Goal: Task Accomplishment & Management: Manage account settings

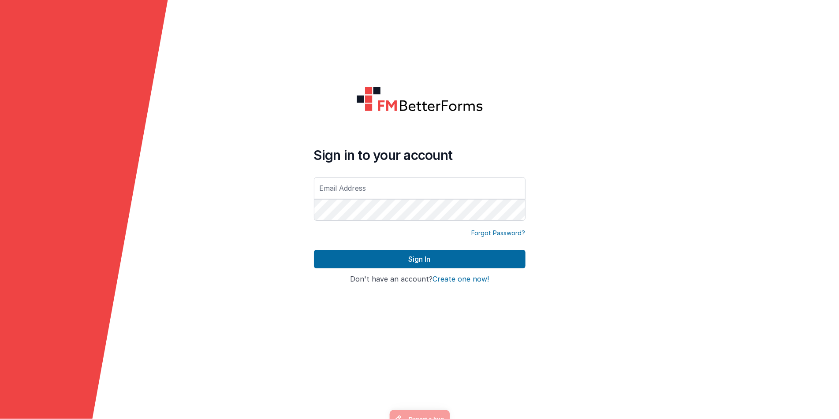
type input "[EMAIL_ADDRESS][DOMAIN_NAME]"
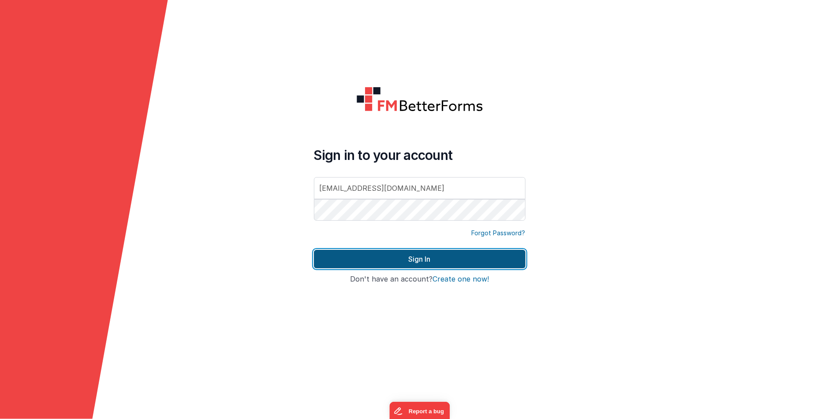
click at [396, 256] on button "Sign In" at bounding box center [420, 259] width 212 height 19
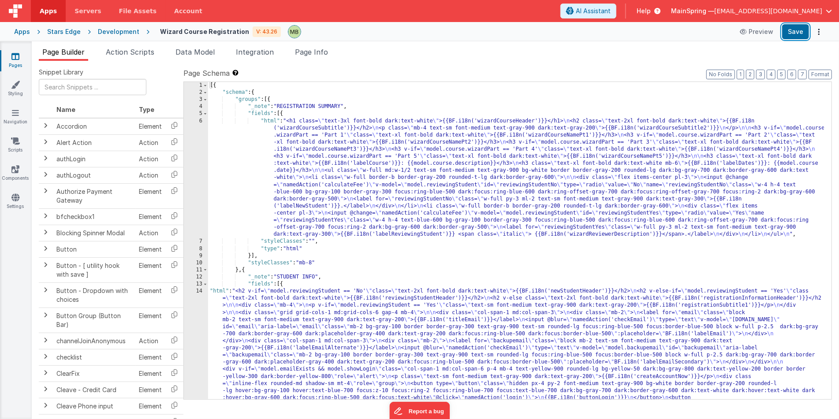
click at [793, 32] on button "Save" at bounding box center [795, 31] width 27 height 15
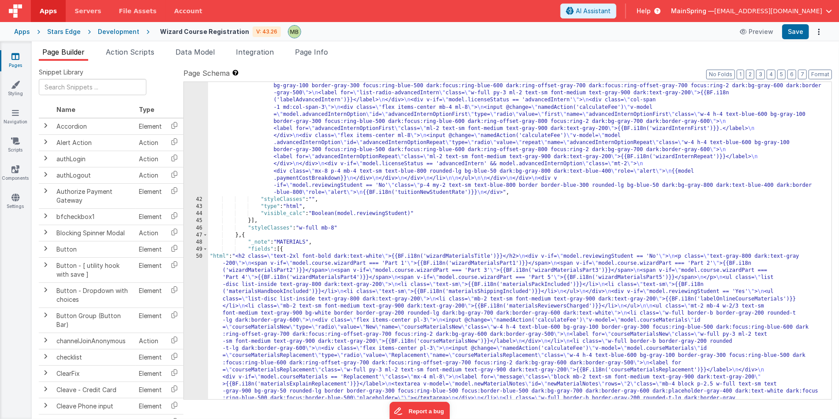
scroll to position [2350, 0]
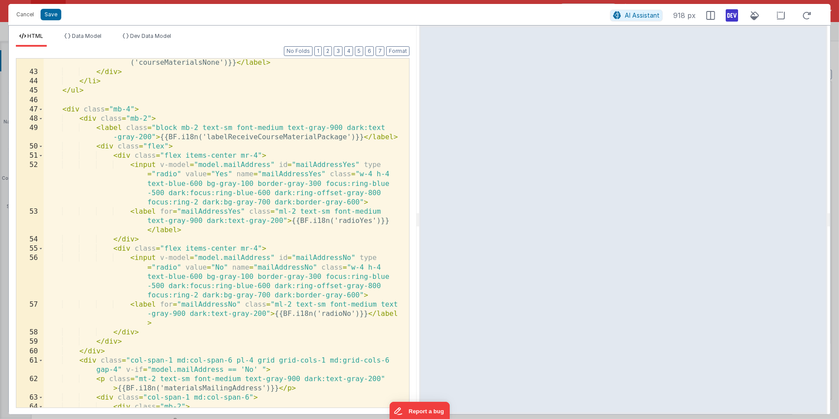
scroll to position [675, 0]
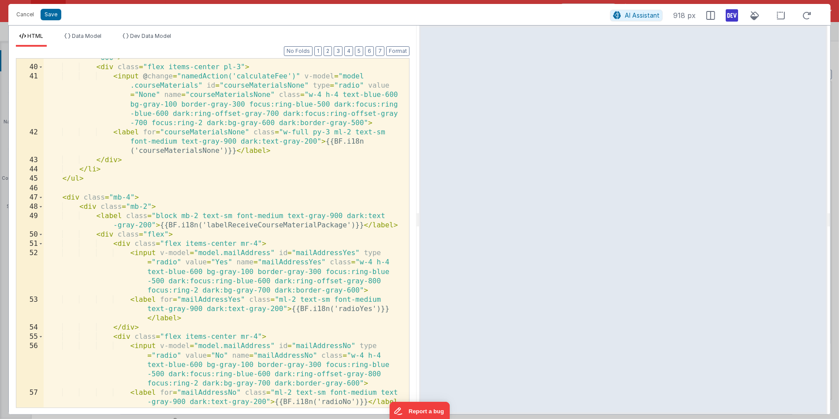
click at [177, 30] on div "HTML Data Model Dev Data Model Format 7 6 5 4 3 2 1 No Folds 39 40 41 42 43 44 …" at bounding box center [213, 220] width 408 height 389
click at [166, 33] on span "Dev Data Model" at bounding box center [150, 36] width 41 height 7
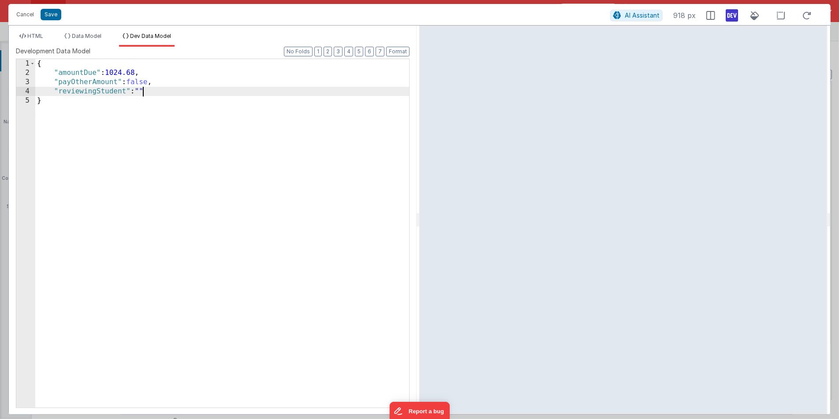
click at [143, 90] on div "{ "amountDue" : 1024.68 , "payOtherAmount" : false , "reviewingStudent" : "" }" at bounding box center [222, 243] width 375 height 368
click at [23, 12] on button "Cancel" at bounding box center [25, 14] width 26 height 12
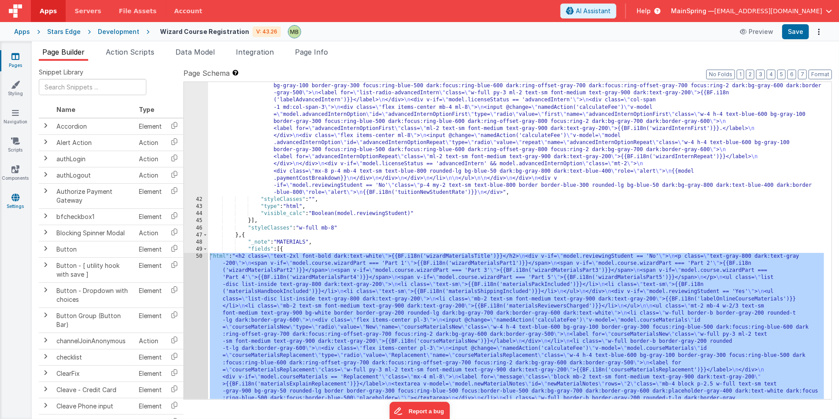
click at [16, 206] on link "Settings" at bounding box center [16, 202] width 32 height 18
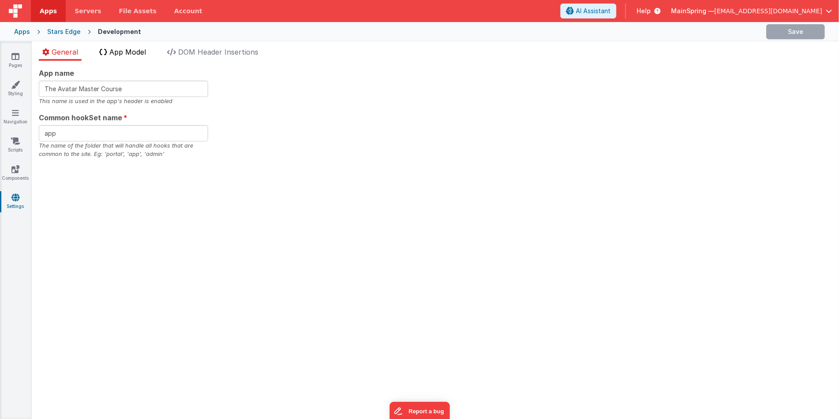
click at [139, 57] on li "App Model" at bounding box center [123, 54] width 54 height 14
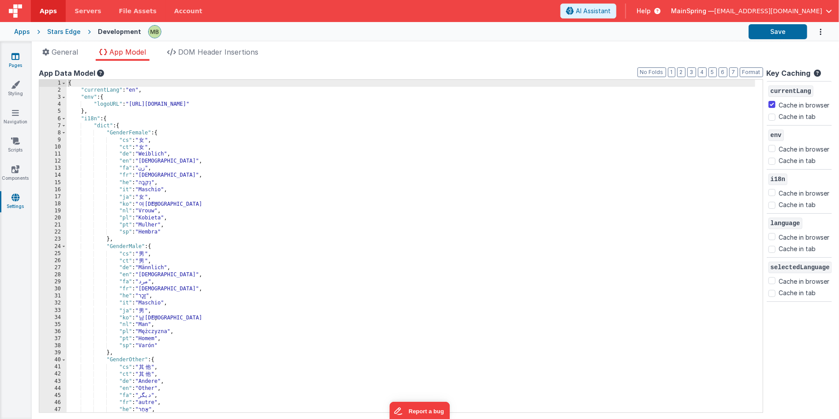
click at [11, 63] on link "Pages" at bounding box center [16, 61] width 32 height 18
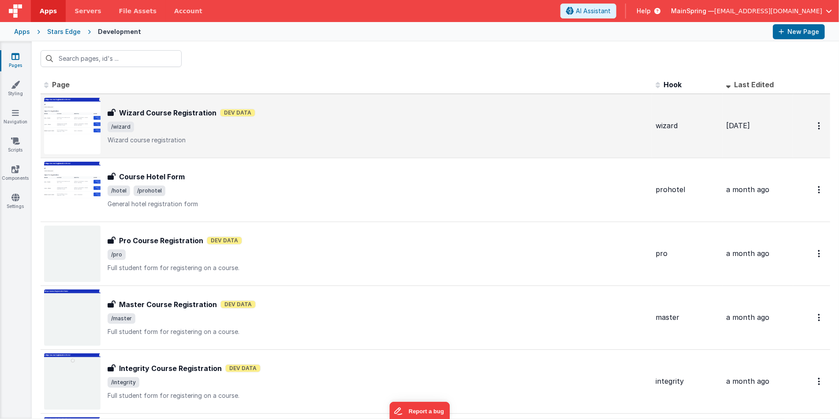
click at [160, 126] on span "/wizard" at bounding box center [378, 127] width 541 height 11
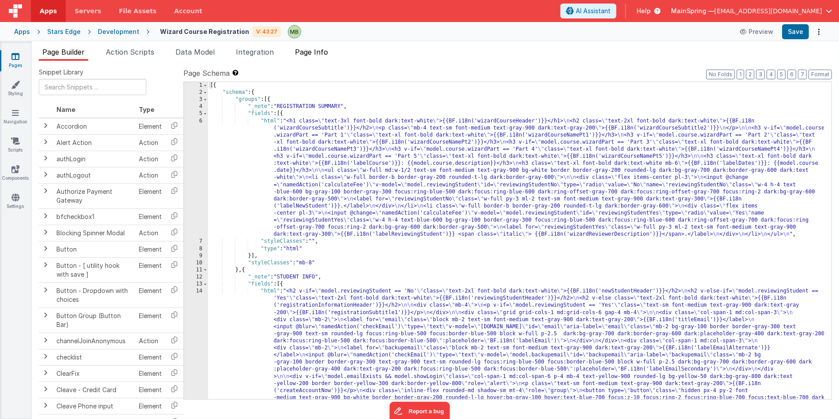
click at [317, 52] on span "Page Info" at bounding box center [311, 52] width 33 height 9
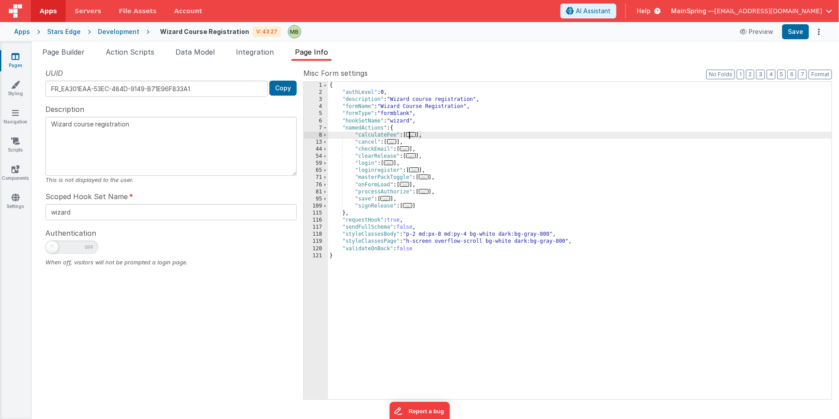
click at [411, 133] on span "..." at bounding box center [411, 134] width 10 height 5
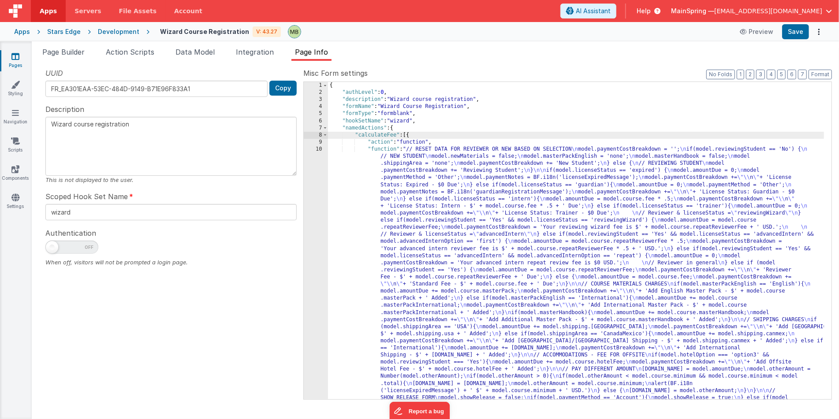
click at [321, 148] on div "10" at bounding box center [316, 288] width 24 height 284
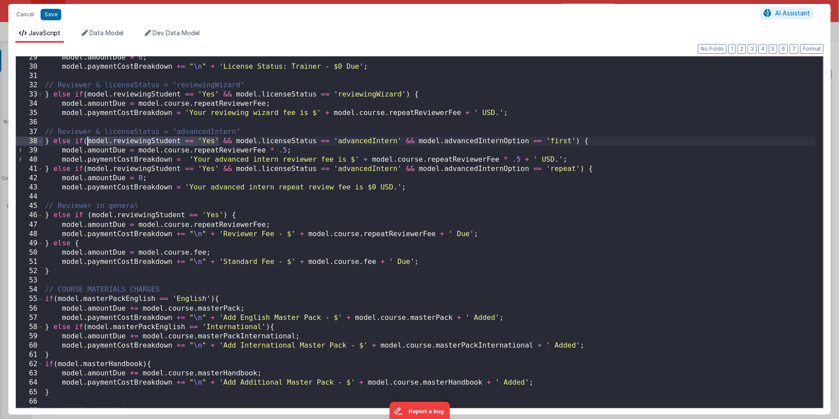
drag, startPoint x: 218, startPoint y: 141, endPoint x: 87, endPoint y: 141, distance: 130.9
click at [87, 141] on div "model . amountDue = 0 ; model . paymentCostBreakdown += " \n " + 'License Statu…" at bounding box center [429, 238] width 773 height 371
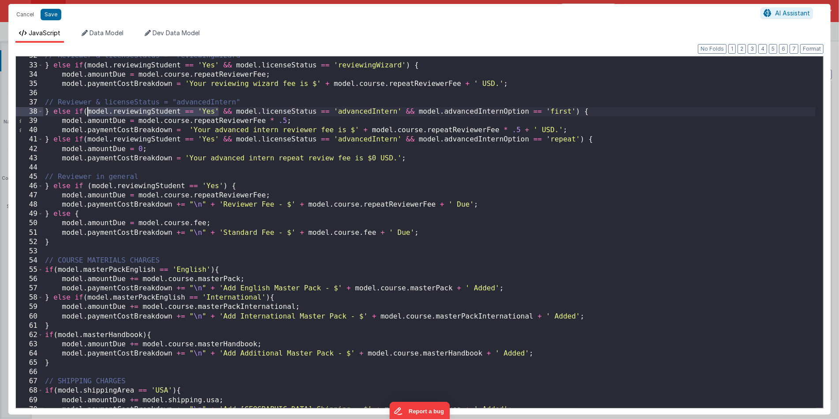
scroll to position [352, 0]
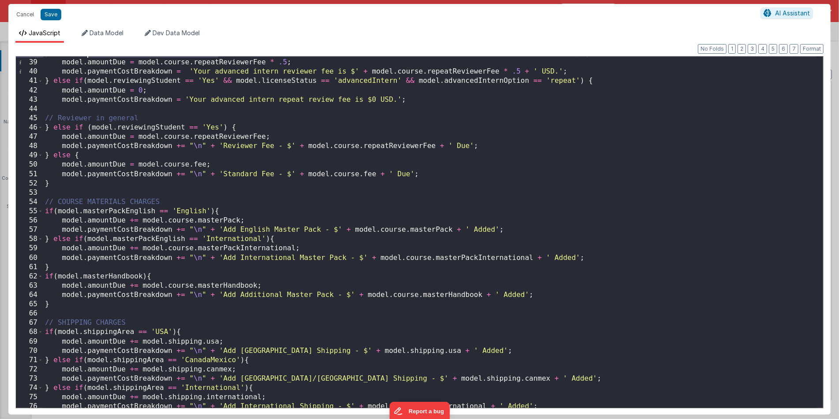
click at [58, 213] on div "} else if ( model . reviewingStudent == 'Yes' && model . licenseStatus == 'adva…" at bounding box center [429, 233] width 773 height 371
paste textarea
click at [46, 211] on div "} else if ( model . reviewingStudent == 'Yes' && model . licenseStatus == 'adva…" at bounding box center [429, 233] width 773 height 371
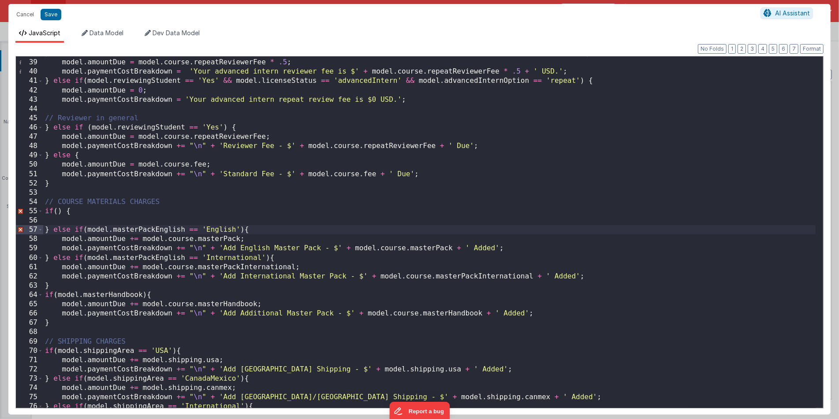
click at [57, 212] on div "} else if ( model . reviewingStudent == 'Yes' && model . licenseStatus == 'adva…" at bounding box center [429, 233] width 773 height 371
click at [117, 219] on div "} else if ( model . reviewingStudent == 'Yes' && model . licenseStatus == 'adva…" at bounding box center [429, 233] width 773 height 371
click at [188, 213] on div "} else if ( model . reviewingStudent == 'Yes' && model . licenseStatus == 'adva…" at bounding box center [429, 233] width 773 height 371
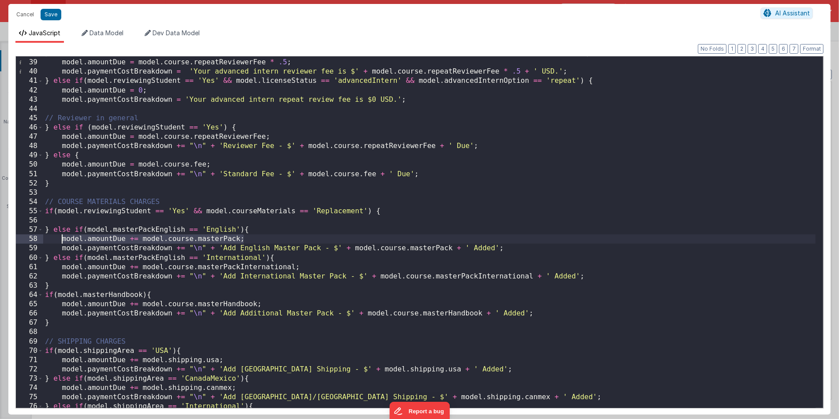
drag, startPoint x: 262, startPoint y: 238, endPoint x: 61, endPoint y: 241, distance: 201.4
click at [61, 241] on div "} else if ( model . reviewingStudent == 'Yes' && model . licenseStatus == 'adva…" at bounding box center [429, 233] width 773 height 371
click at [79, 223] on div "} else if ( model . reviewingStudent == 'Yes' && model . licenseStatus == 'adva…" at bounding box center [429, 233] width 773 height 371
paste textarea
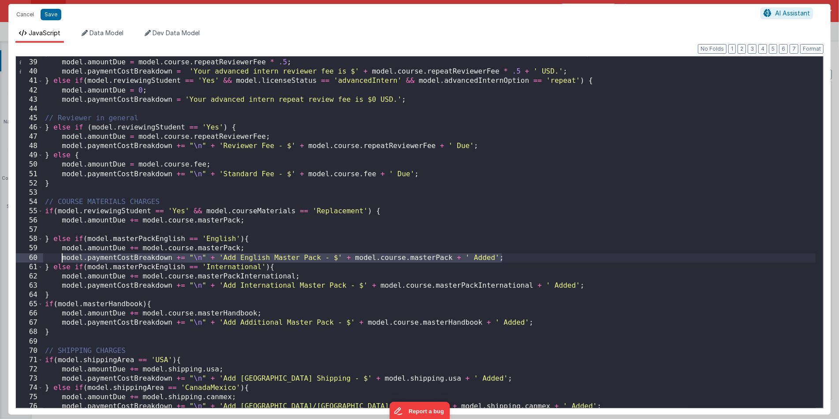
drag, startPoint x: 513, startPoint y: 257, endPoint x: 60, endPoint y: 258, distance: 453.1
click at [60, 258] on div "} else if ( model . reviewingStudent == 'Yes' && model . licenseStatus == 'adva…" at bounding box center [429, 233] width 773 height 371
click at [76, 229] on div "} else if ( model . reviewingStudent == 'Yes' && model . licenseStatus == 'adva…" at bounding box center [429, 233] width 773 height 371
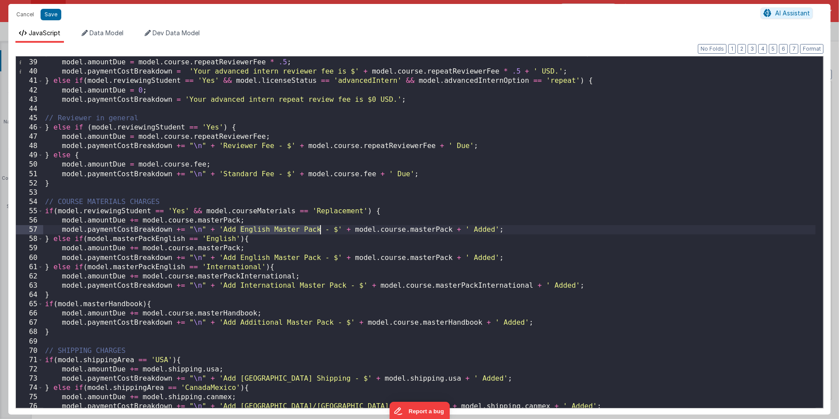
drag, startPoint x: 240, startPoint y: 231, endPoint x: 320, endPoint y: 230, distance: 79.8
click at [320, 230] on div "} else if ( model . reviewingStudent == 'Yes' && model . licenseStatus == 'adva…" at bounding box center [429, 233] width 773 height 371
click at [283, 257] on div "} else if ( model . reviewingStudent == 'Yes' && model . licenseStatus == 'adva…" at bounding box center [429, 233] width 773 height 371
click at [317, 234] on div "} else if ( model . reviewingStudent == 'Yes' && model . licenseStatus == 'adva…" at bounding box center [429, 233] width 773 height 371
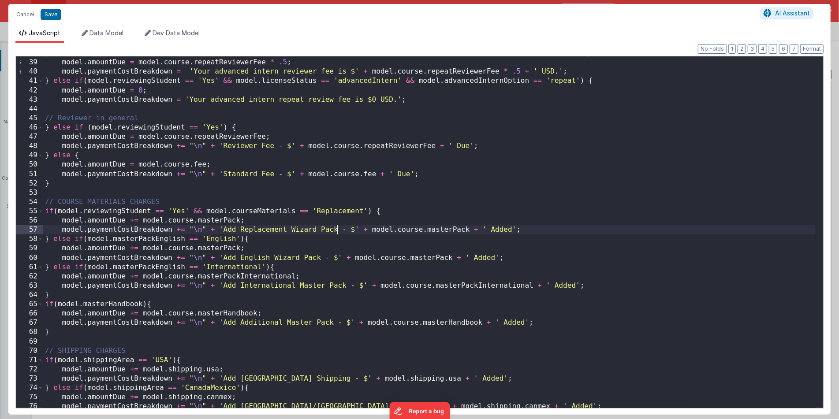
click at [509, 229] on div "} else if ( model . reviewingStudent == 'Yes' && model . licenseStatus == 'adva…" at bounding box center [429, 233] width 773 height 371
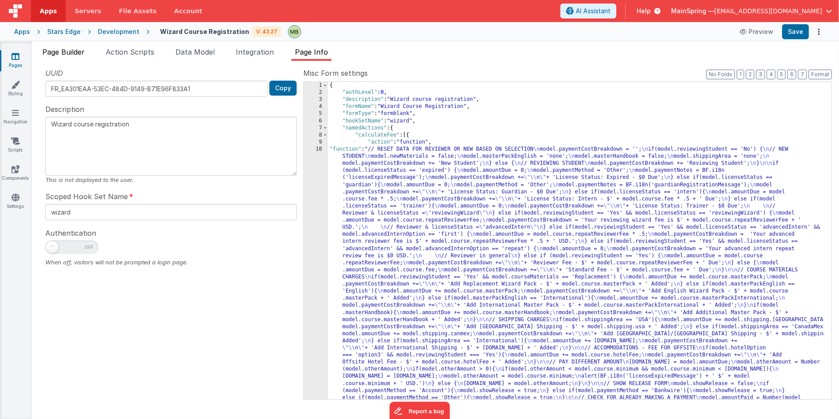
click at [68, 53] on span "Page Builder" at bounding box center [63, 52] width 42 height 9
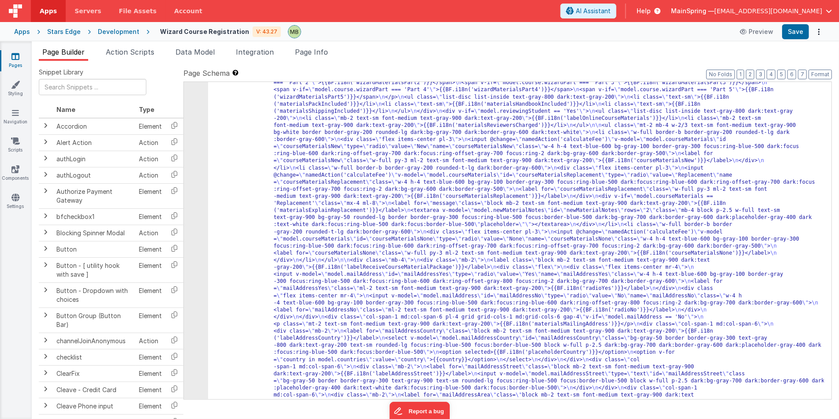
scroll to position [2555, 0]
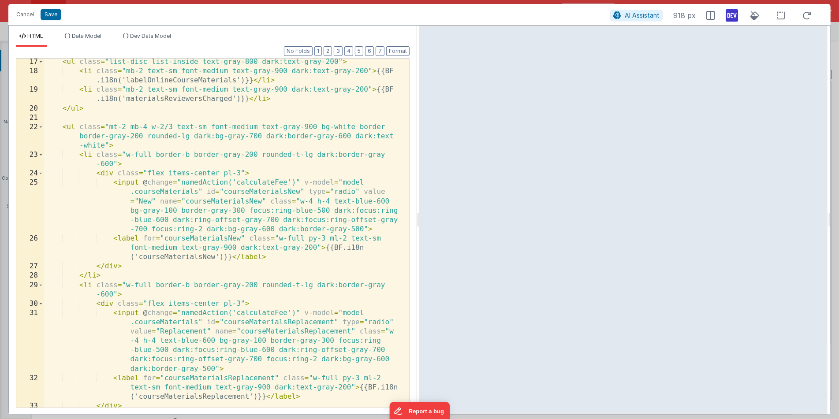
scroll to position [206, 0]
click at [186, 253] on div "< ul class = "list-disc list-inside text-gray-800 dark:text-gray-200" > < li cl…" at bounding box center [223, 241] width 359 height 368
click at [145, 202] on div "< ul class = "list-disc list-inside text-gray-800 dark:text-gray-200" > < li cl…" at bounding box center [223, 241] width 359 height 368
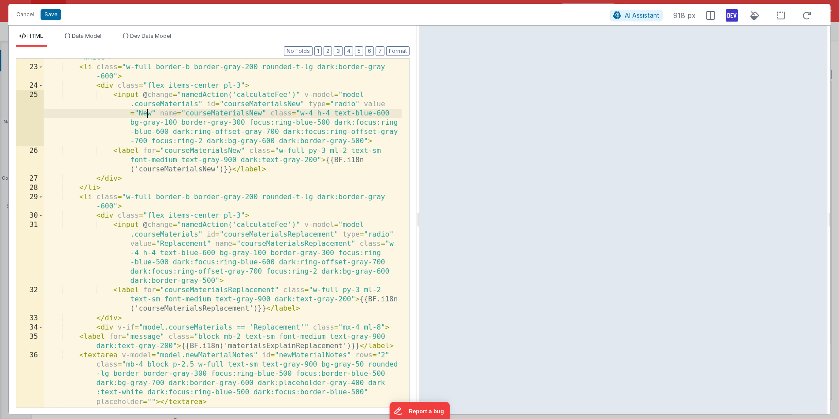
scroll to position [323, 0]
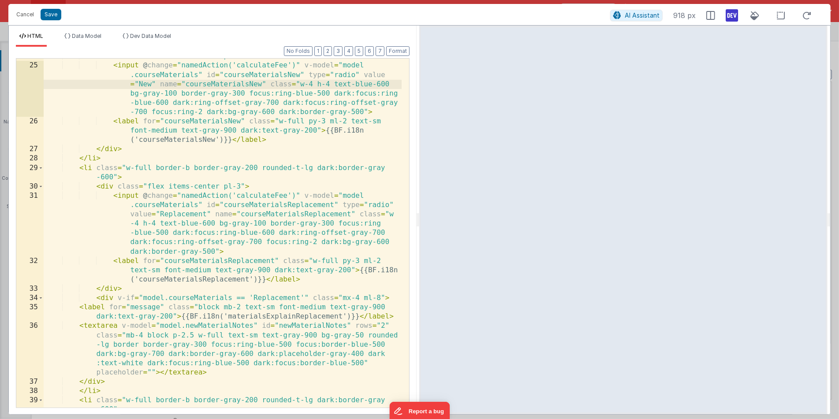
click at [188, 261] on div "< div class = "flex items-center pl-3" > < input @ change = "namedAction('calcu…" at bounding box center [223, 241] width 359 height 378
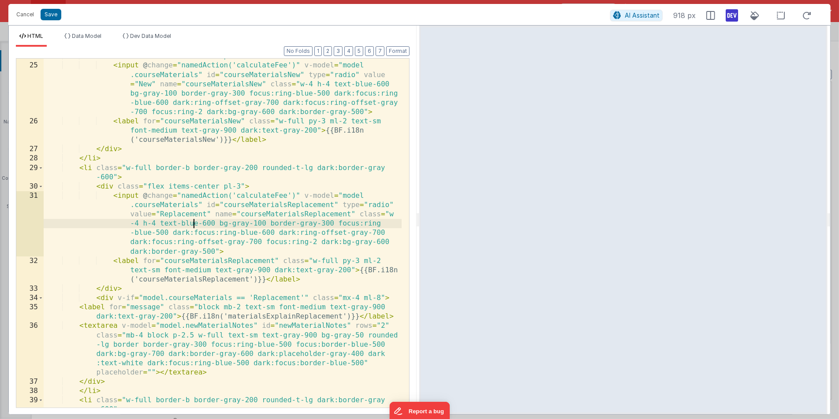
click at [195, 221] on div "< div class = "flex items-center pl-3" > < input @ change = "namedAction('calcu…" at bounding box center [223, 241] width 359 height 378
click at [189, 216] on div "< div class = "flex items-center pl-3" > < input @ change = "namedAction('calcu…" at bounding box center [223, 241] width 359 height 378
click at [184, 204] on div "< div class = "flex items-center pl-3" > < input @ change = "namedAction('calcu…" at bounding box center [223, 241] width 359 height 378
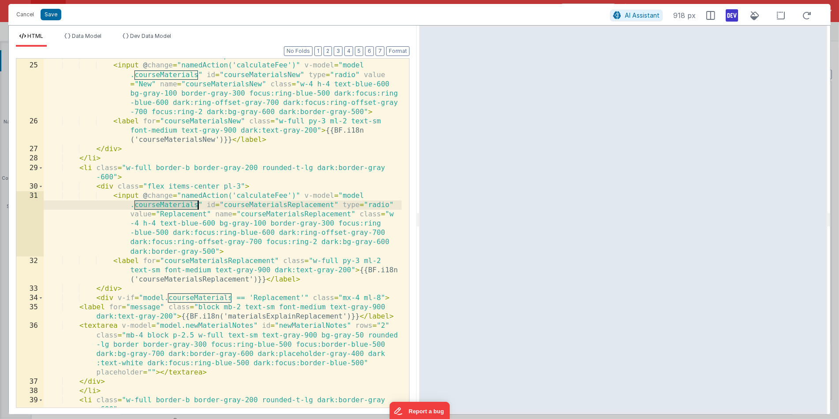
click at [184, 204] on div "< div class = "flex items-center pl-3" > < input @ change = "namedAction('calcu…" at bounding box center [223, 241] width 359 height 378
click at [27, 14] on button "Cancel" at bounding box center [25, 14] width 26 height 12
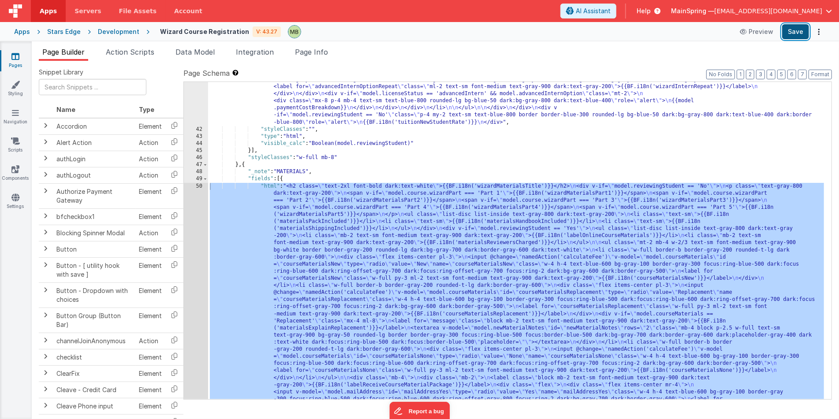
click at [799, 33] on button "Save" at bounding box center [795, 31] width 27 height 15
click at [15, 203] on link "Settings" at bounding box center [16, 202] width 32 height 18
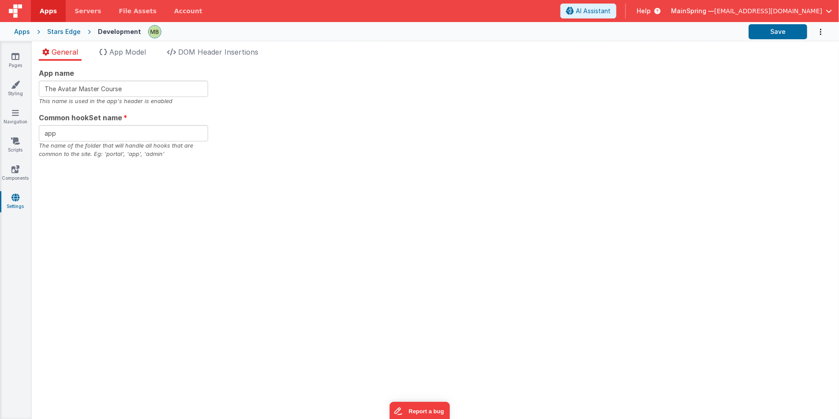
click at [136, 45] on div "General App Model DOM Header Insertions App name The Avatar Master Course This …" at bounding box center [435, 230] width 807 height 378
click at [131, 49] on span "App Model" at bounding box center [127, 52] width 37 height 9
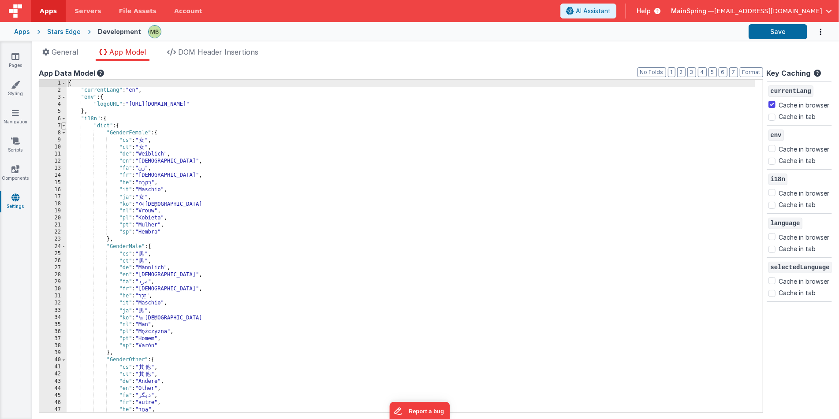
click at [62, 125] on span at bounding box center [63, 126] width 5 height 7
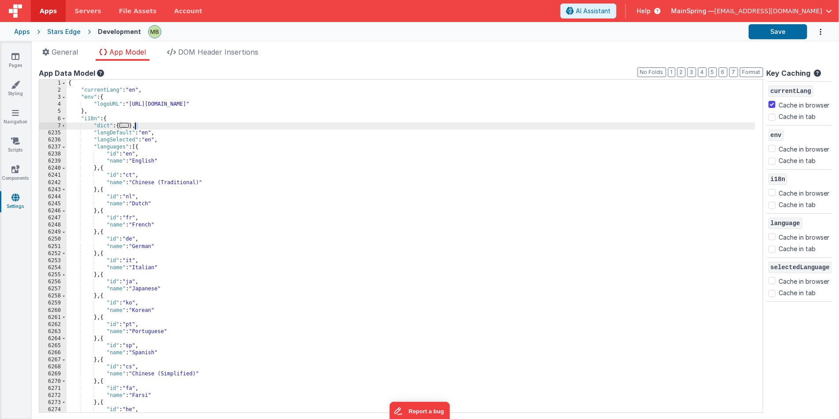
click at [136, 126] on div "{ "currentLang" : "en" , "env" : { "logoURL" : "[URL][DOMAIN_NAME]" } , "i18n" …" at bounding box center [411, 253] width 688 height 347
click at [134, 126] on div "{ "currentLang" : "en" , "env" : { "logoURL" : "[URL][DOMAIN_NAME]" } , "i18n" …" at bounding box center [411, 253] width 688 height 347
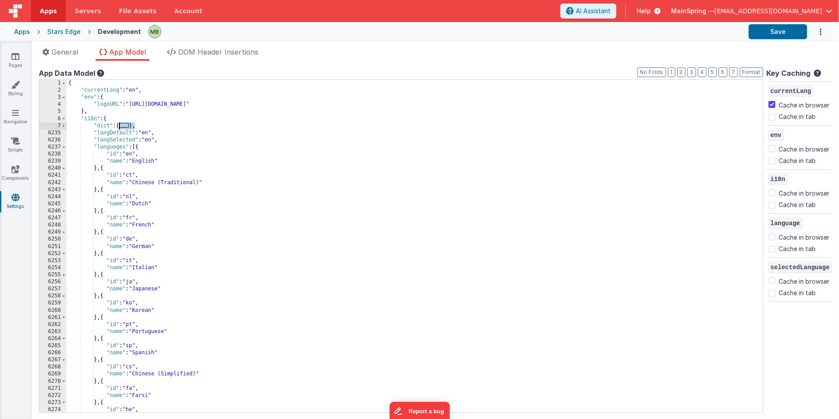
drag, startPoint x: 134, startPoint y: 126, endPoint x: 119, endPoint y: 127, distance: 15.4
click at [119, 127] on div "{ "currentLang" : "en" , "env" : { "logoURL" : "[URL][DOMAIN_NAME]" } , "i18n" …" at bounding box center [411, 253] width 688 height 347
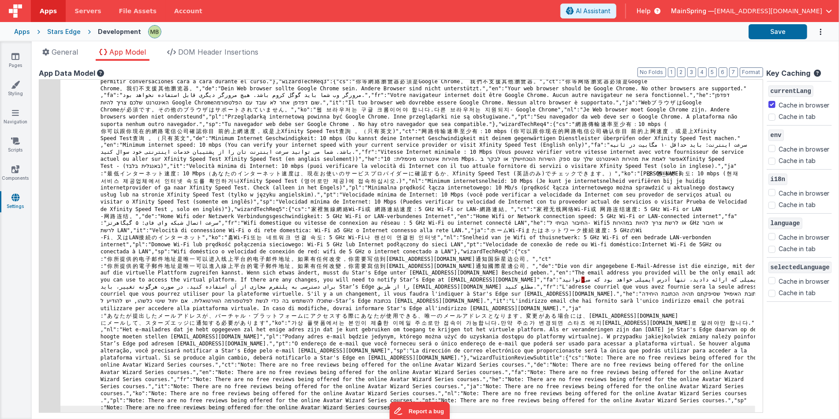
scroll to position [11127, 0]
click at [770, 31] on button "Save" at bounding box center [777, 31] width 59 height 15
click at [67, 31] on div "Stars Edge" at bounding box center [63, 31] width 33 height 9
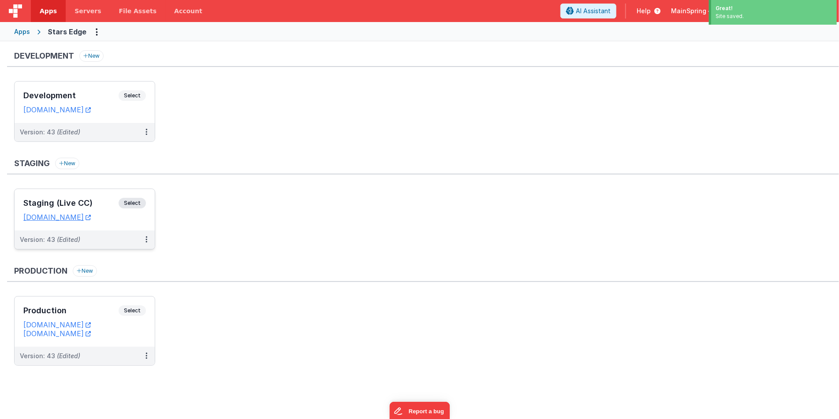
click at [81, 199] on h3 "Staging (Live CC)" at bounding box center [70, 203] width 95 height 9
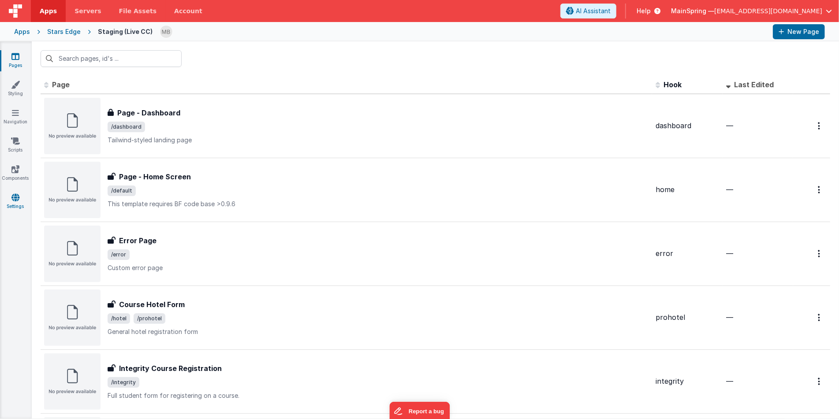
click at [13, 197] on icon at bounding box center [15, 197] width 8 height 9
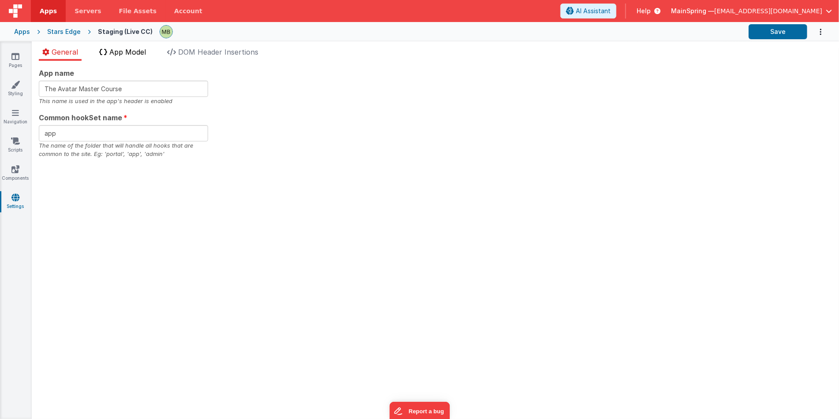
click at [141, 53] on span "App Model" at bounding box center [127, 52] width 37 height 9
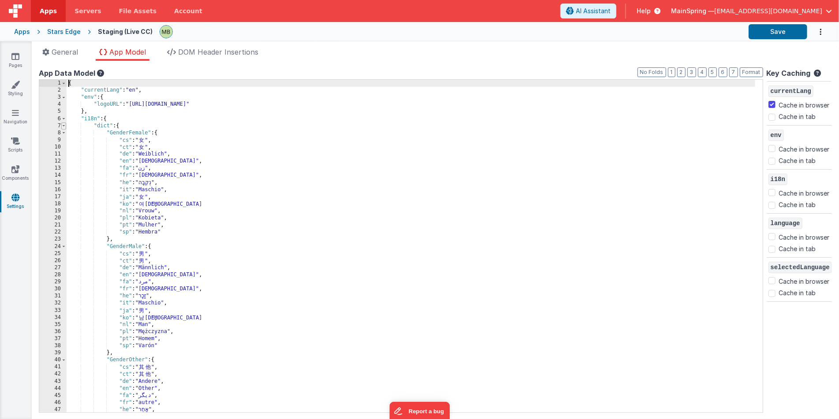
click at [63, 125] on span at bounding box center [63, 126] width 5 height 7
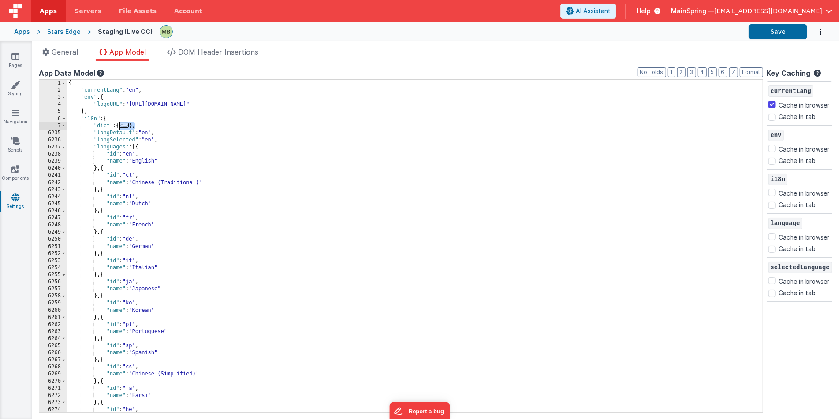
drag, startPoint x: 135, startPoint y: 126, endPoint x: 119, endPoint y: 127, distance: 16.3
click at [119, 127] on div "{ "currentLang" : "en" , "env" : { "logoURL" : "[URL][DOMAIN_NAME]" } , "i18n" …" at bounding box center [411, 253] width 688 height 347
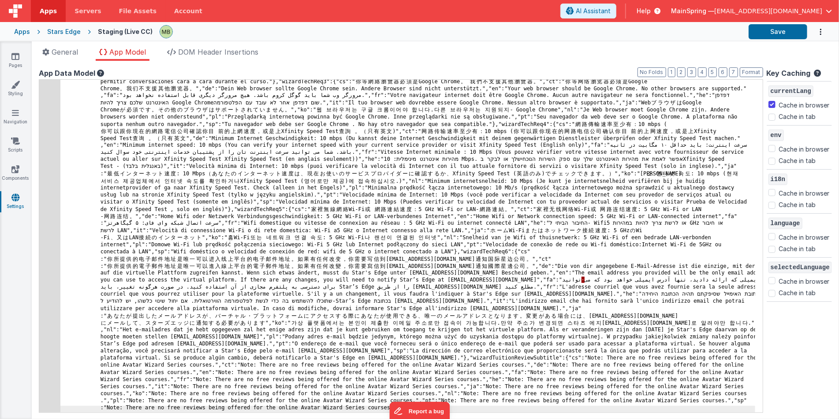
scroll to position [11127, 0]
click at [772, 31] on button "Save" at bounding box center [777, 31] width 59 height 15
click at [67, 32] on div "Stars Edge" at bounding box center [63, 31] width 33 height 9
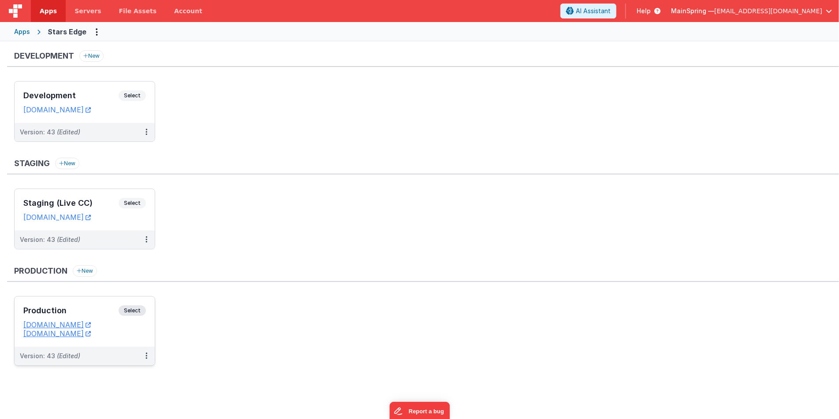
click at [68, 305] on div "Production Select" at bounding box center [84, 312] width 123 height 15
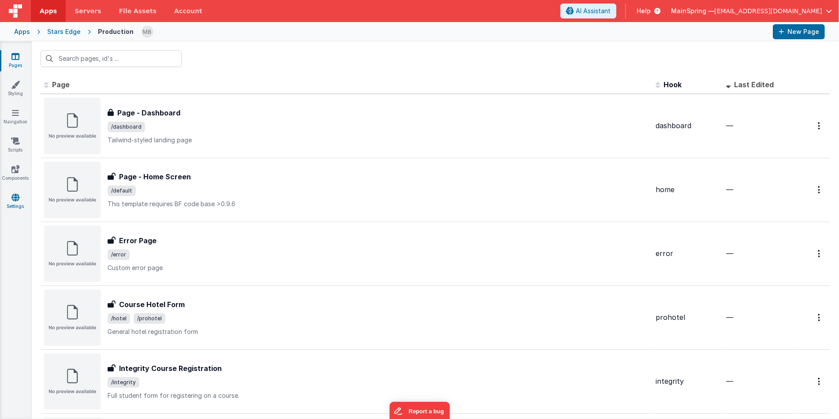
click at [16, 199] on icon at bounding box center [15, 197] width 8 height 9
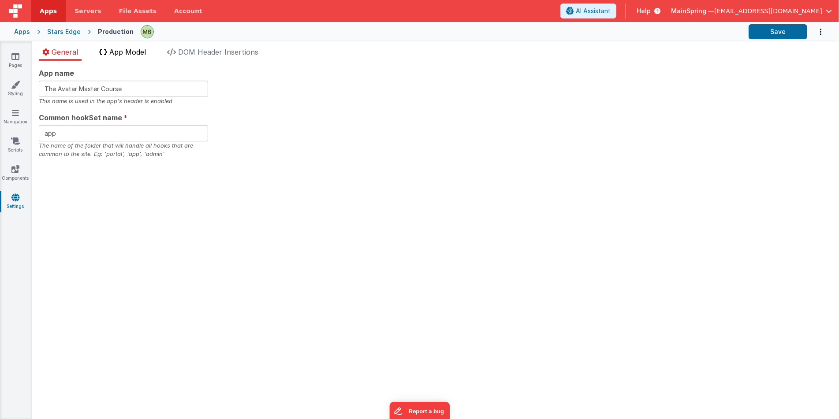
click at [140, 51] on span "App Model" at bounding box center [127, 52] width 37 height 9
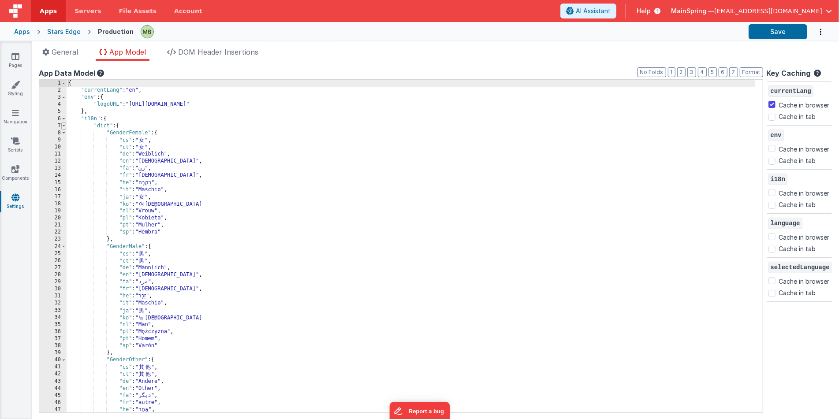
click at [64, 124] on span at bounding box center [63, 126] width 5 height 7
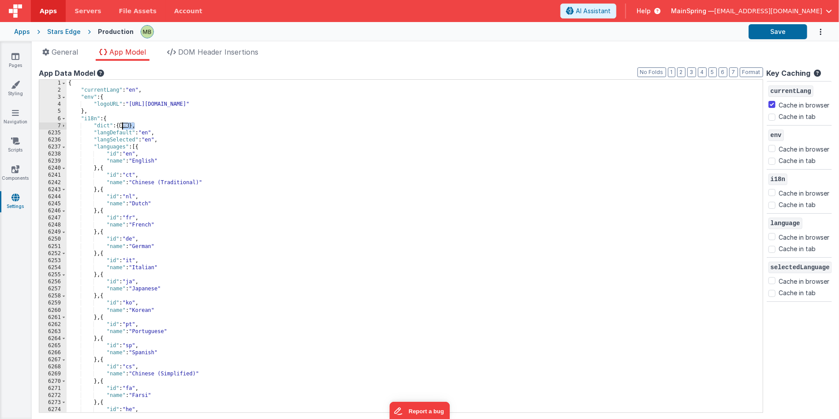
drag, startPoint x: 135, startPoint y: 125, endPoint x: 121, endPoint y: 127, distance: 14.7
click at [121, 127] on div "{ "currentLang" : "en" , "env" : { "logoURL" : "[URL][DOMAIN_NAME]" } , "i18n" …" at bounding box center [411, 253] width 688 height 347
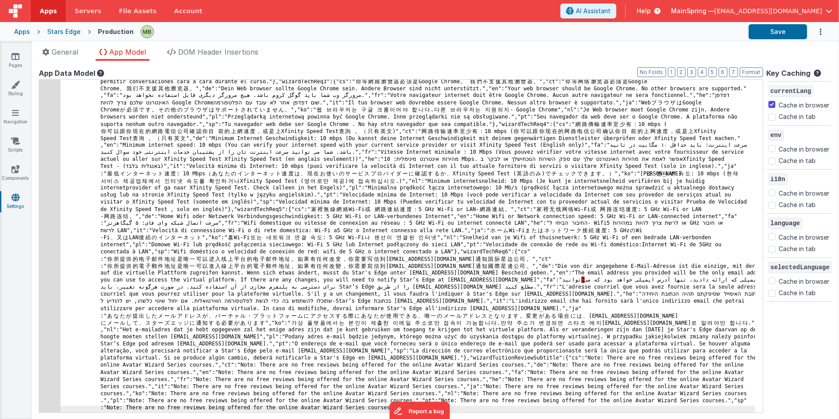
scroll to position [11127, 0]
click at [770, 31] on button "Save" at bounding box center [777, 31] width 59 height 15
click at [67, 30] on div "Stars Edge" at bounding box center [63, 31] width 33 height 9
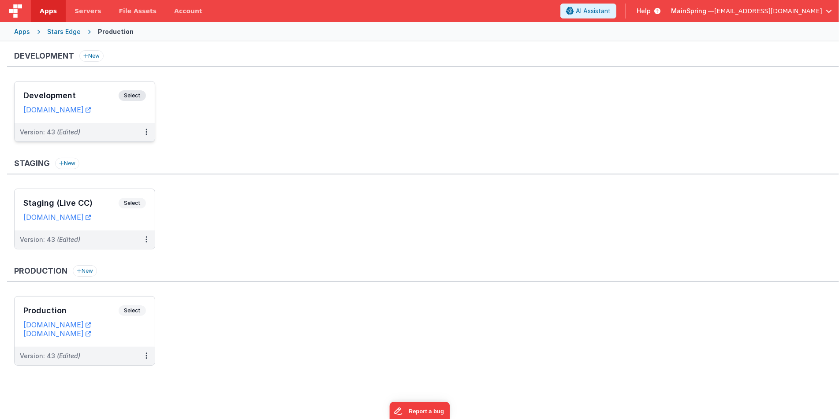
click at [69, 89] on div "Development Select URLs [DOMAIN_NAME]" at bounding box center [85, 102] width 140 height 41
